Goal: Task Accomplishment & Management: Complete application form

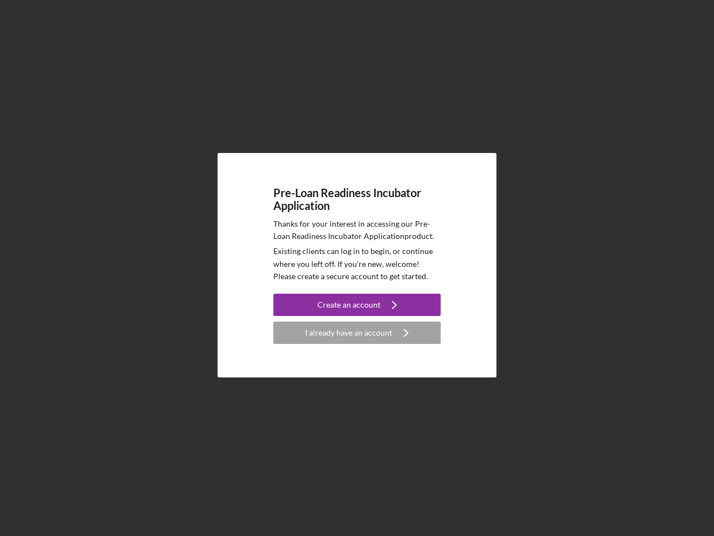
click at [357, 268] on p "Existing clients can log in to begin, or continue where you left off. If you're…" at bounding box center [356, 263] width 167 height 37
click at [357, 305] on div "Create an account" at bounding box center [349, 305] width 63 height 22
